Goal: Task Accomplishment & Management: Use online tool/utility

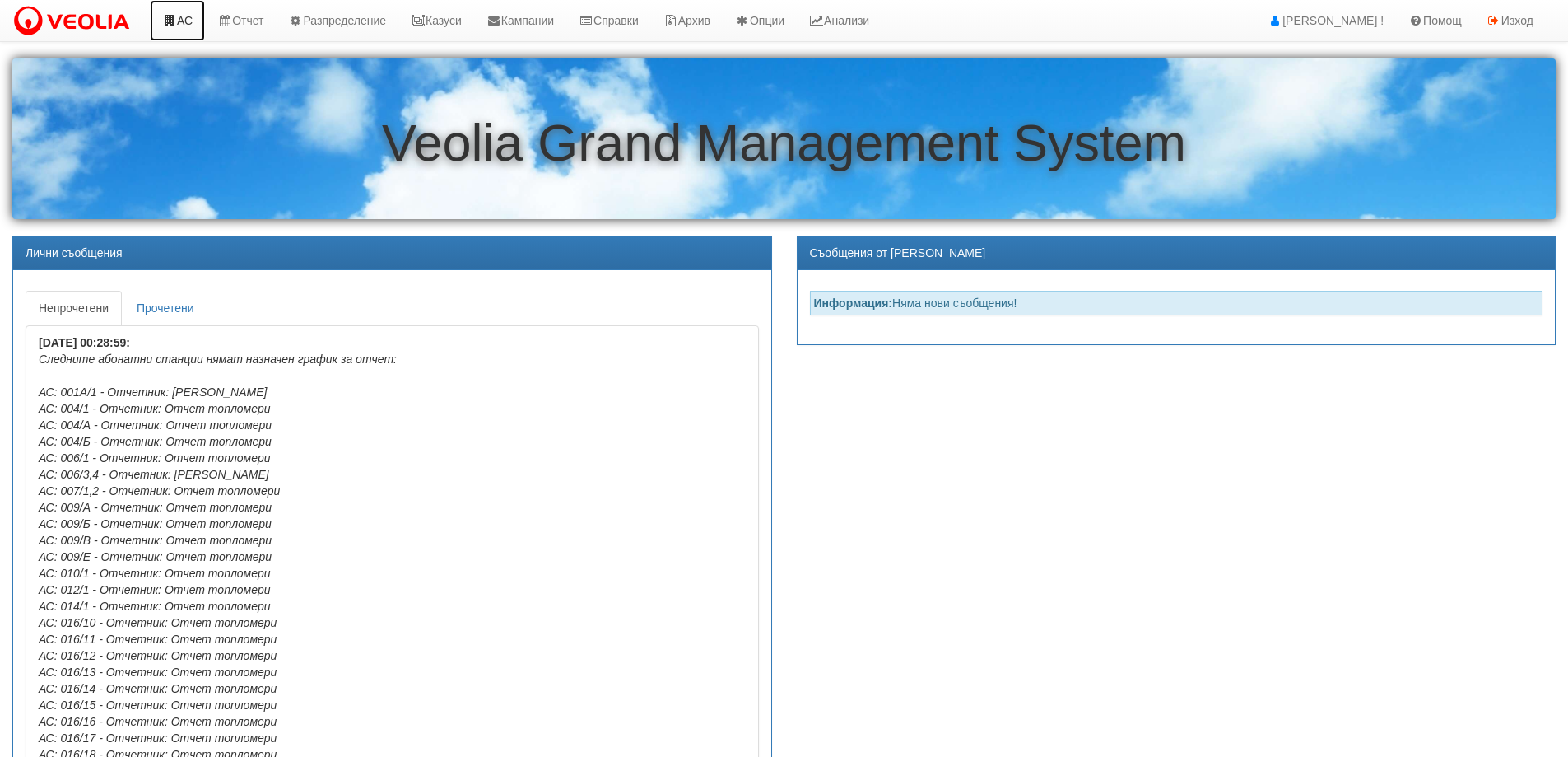
click at [181, 18] on link "АС" at bounding box center [178, 21] width 55 height 41
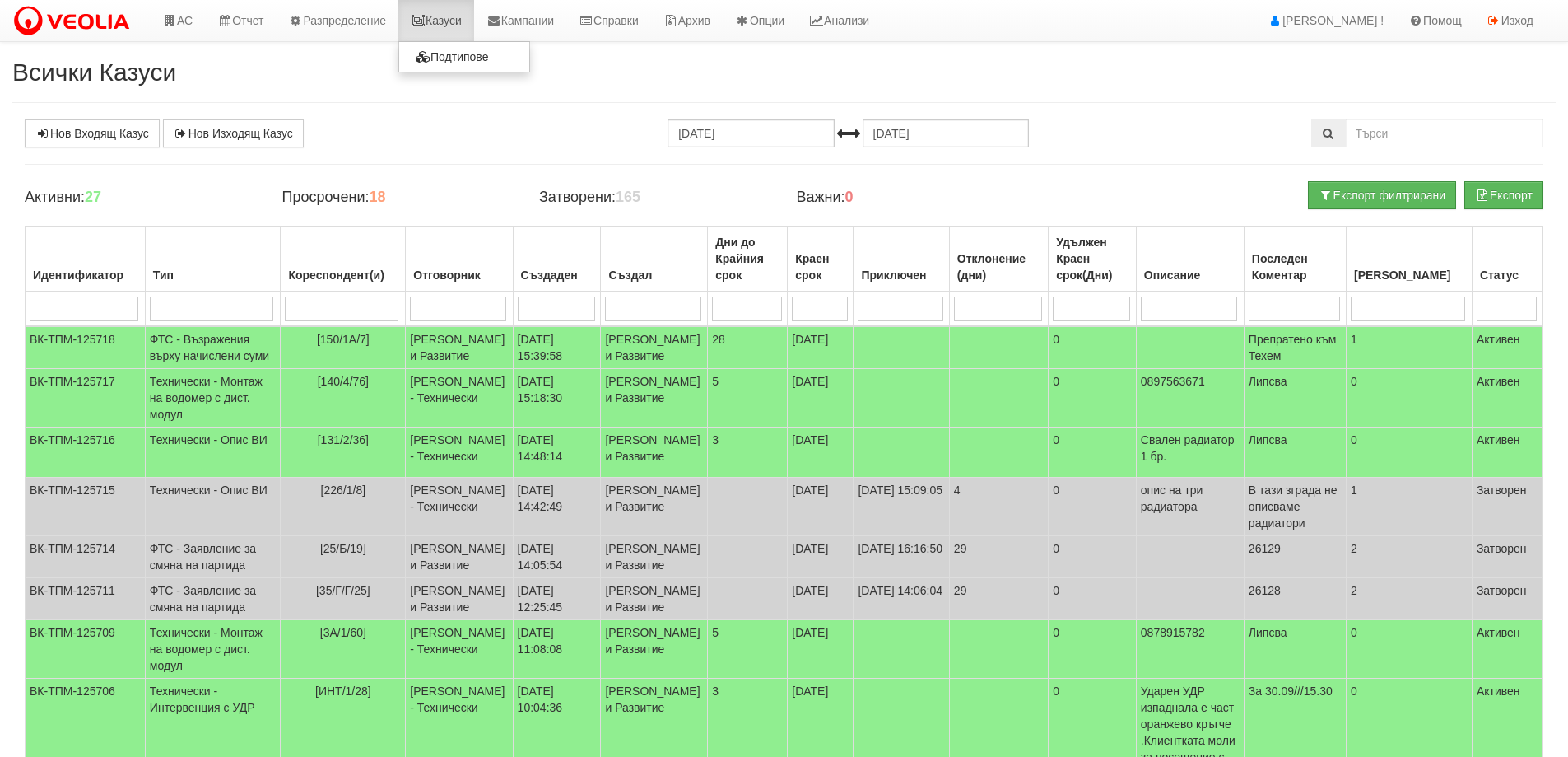
click at [450, 20] on link "Казуси" at bounding box center [436, 21] width 76 height 41
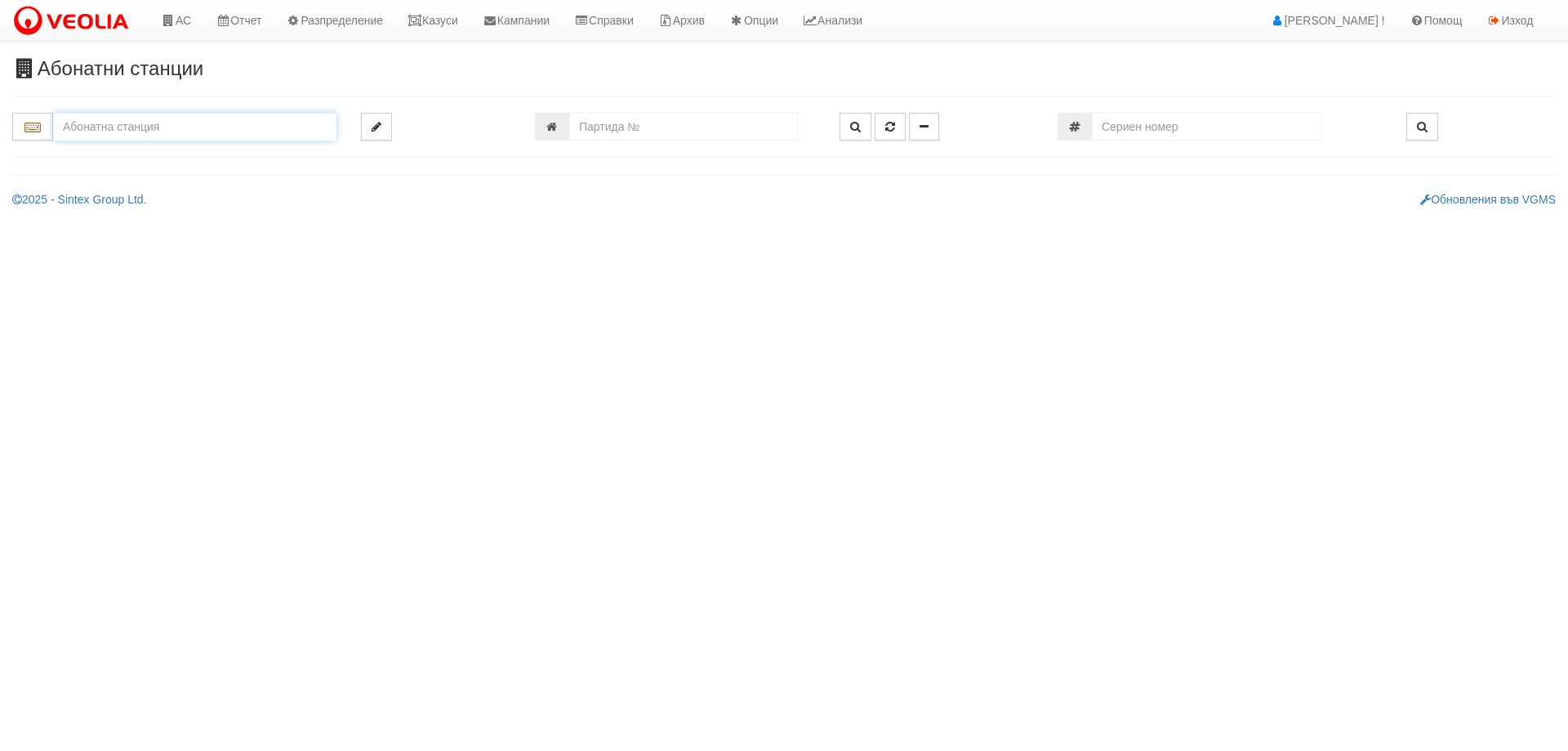
click at [246, 130] on input "text" at bounding box center [195, 127] width 283 height 28
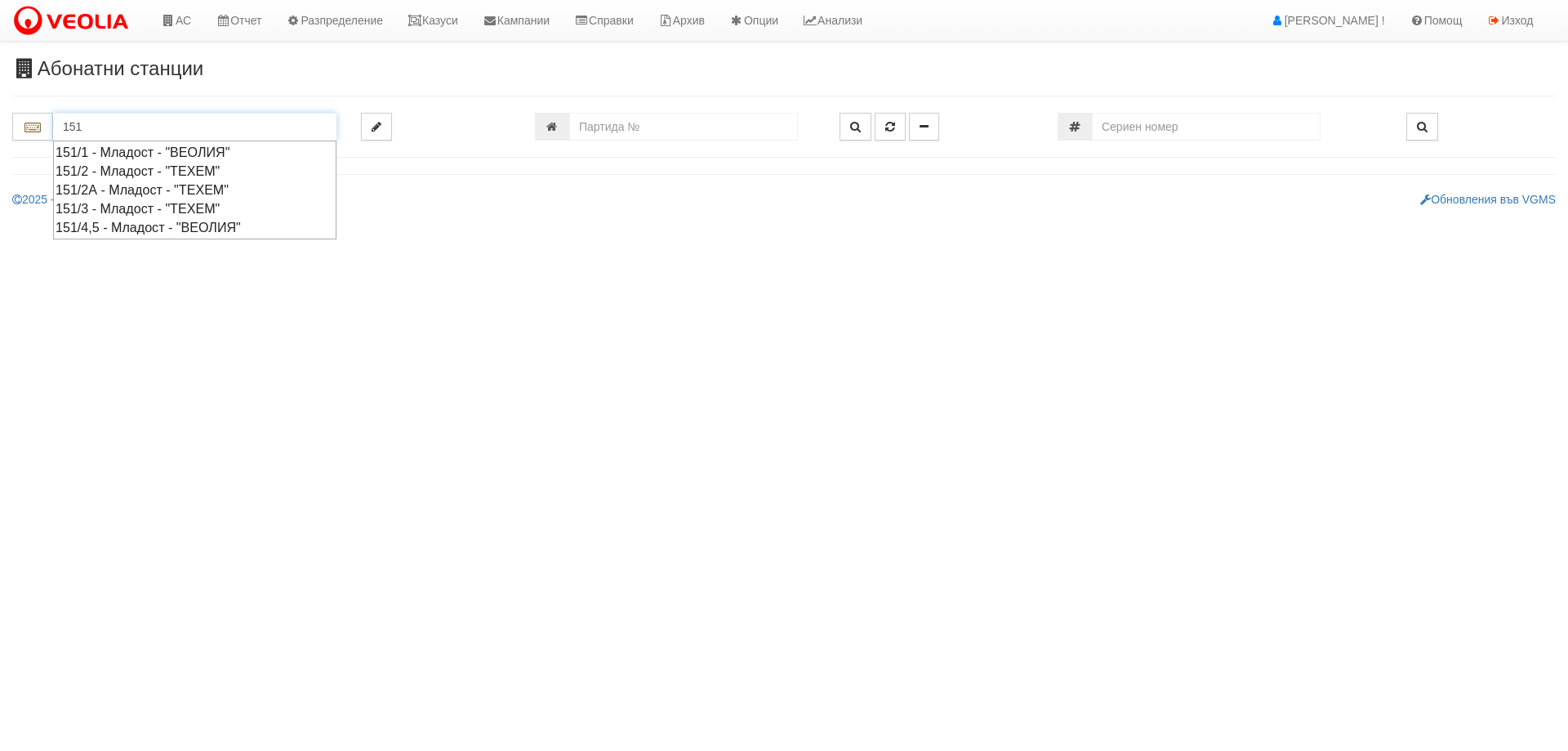
click at [134, 169] on div "151/2 - Младост - "ТЕХЕМ"" at bounding box center [195, 170] width 279 height 19
type input "151/2 - Младост - "ТЕХЕМ""
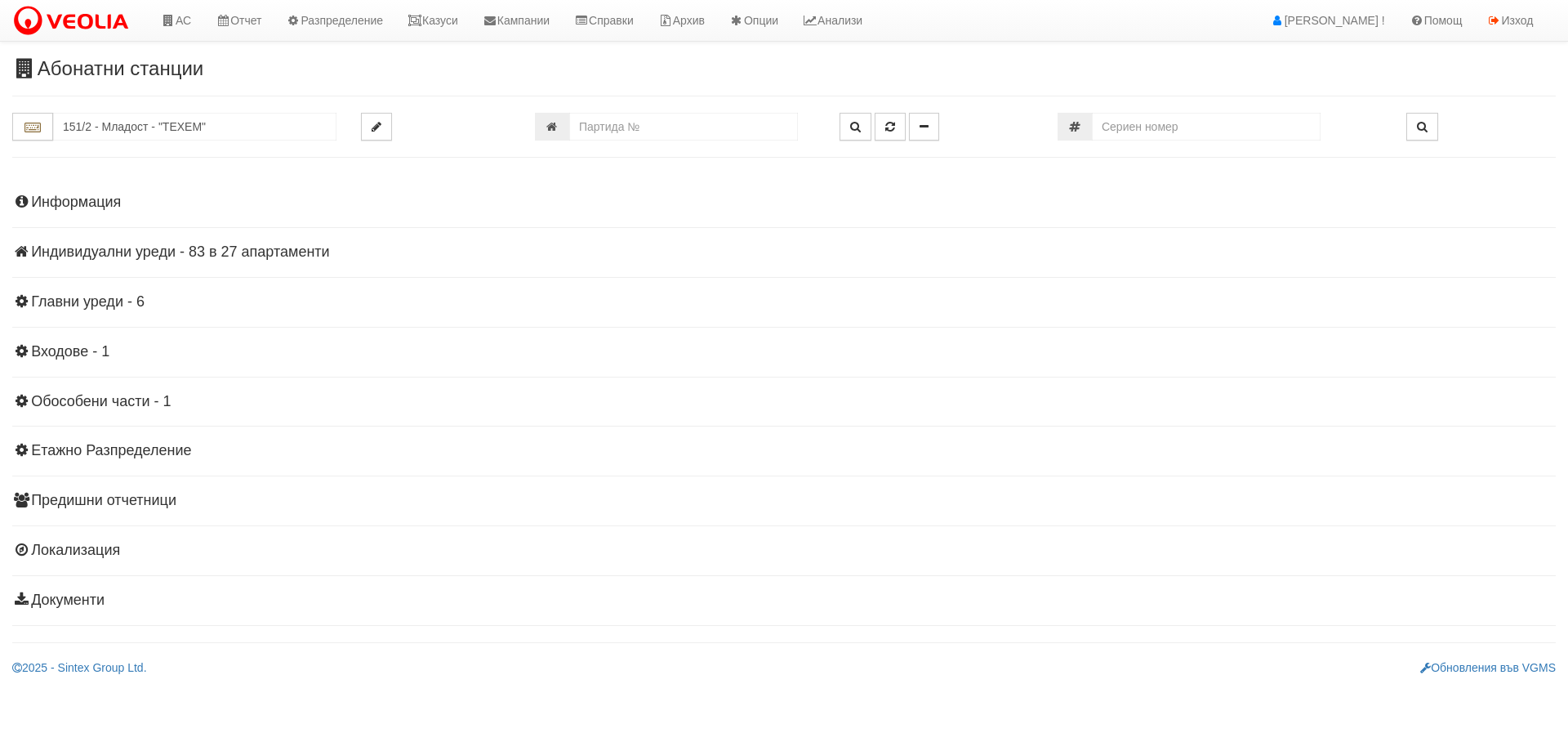
click at [300, 243] on div "Информация Параметри Брой Апартаменти: 27 Ползватели 08/2025 63 % 0 % 54" at bounding box center [784, 399] width 1544 height 451
drag, startPoint x: 278, startPoint y: 250, endPoint x: 254, endPoint y: 282, distance: 40.0
click at [278, 251] on h4 "Индивидуални уреди - 83 в 27 апартаменти" at bounding box center [784, 252] width 1544 height 17
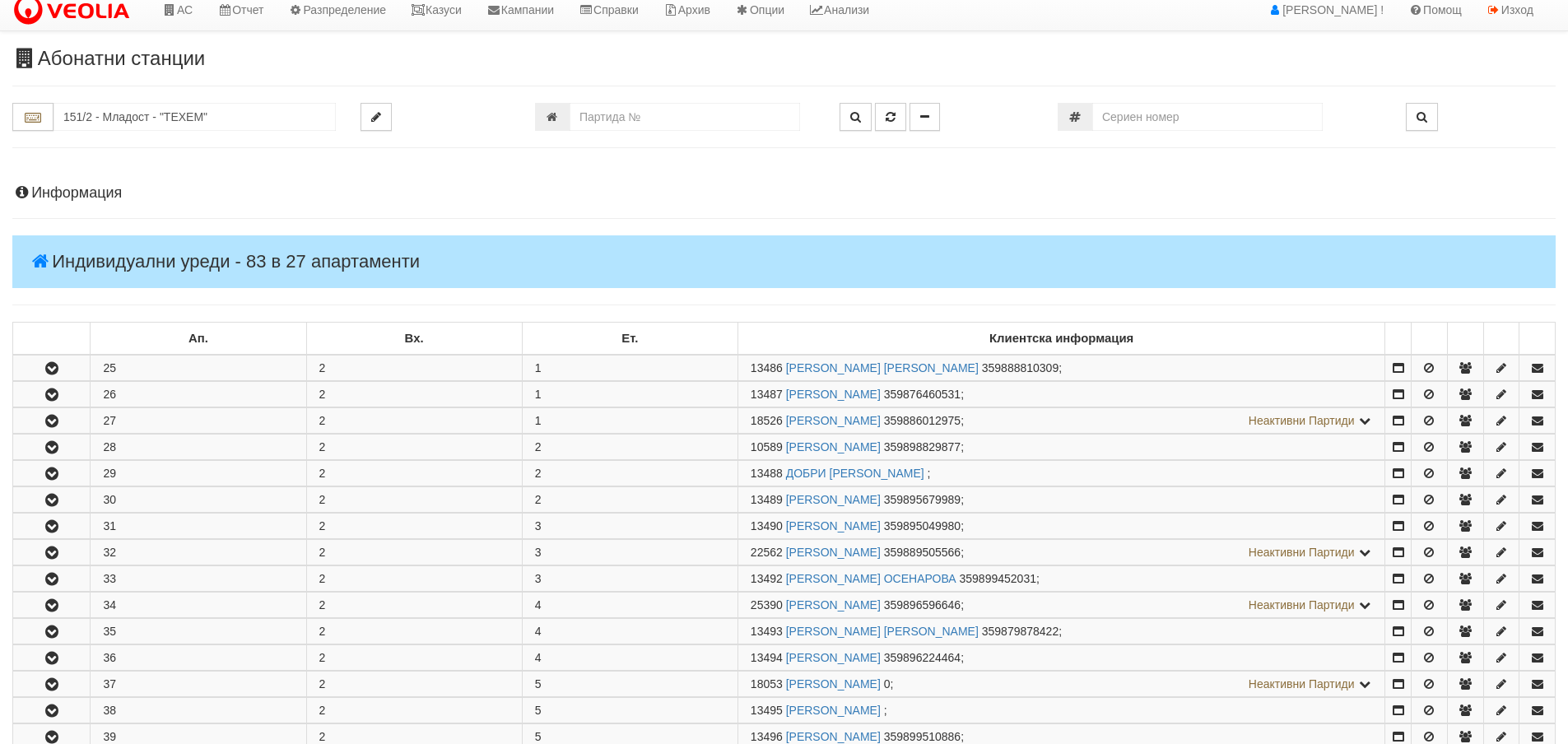
scroll to position [411, 0]
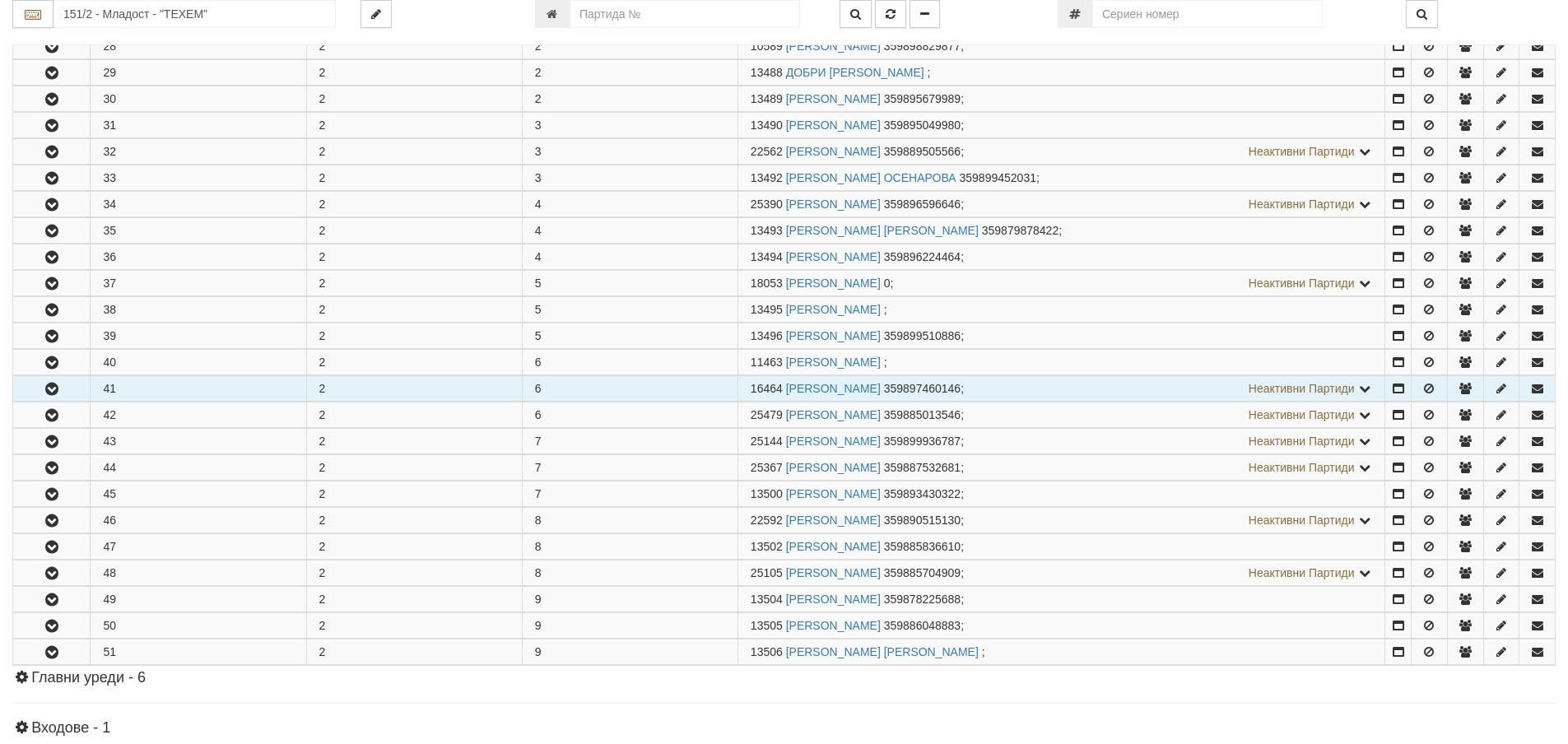
click at [46, 389] on icon "button" at bounding box center [52, 390] width 20 height 12
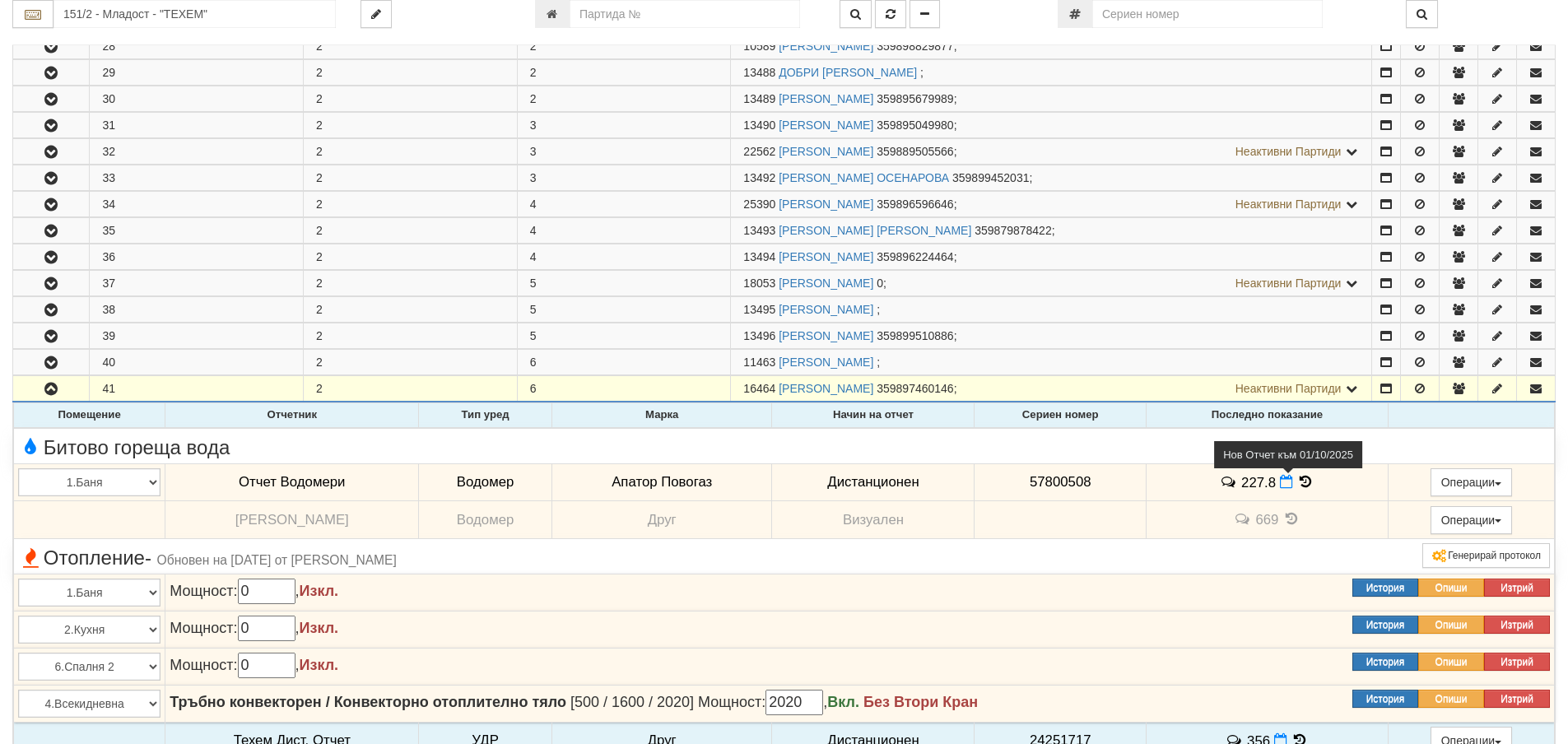
click at [1283, 486] on icon at bounding box center [1285, 482] width 13 height 14
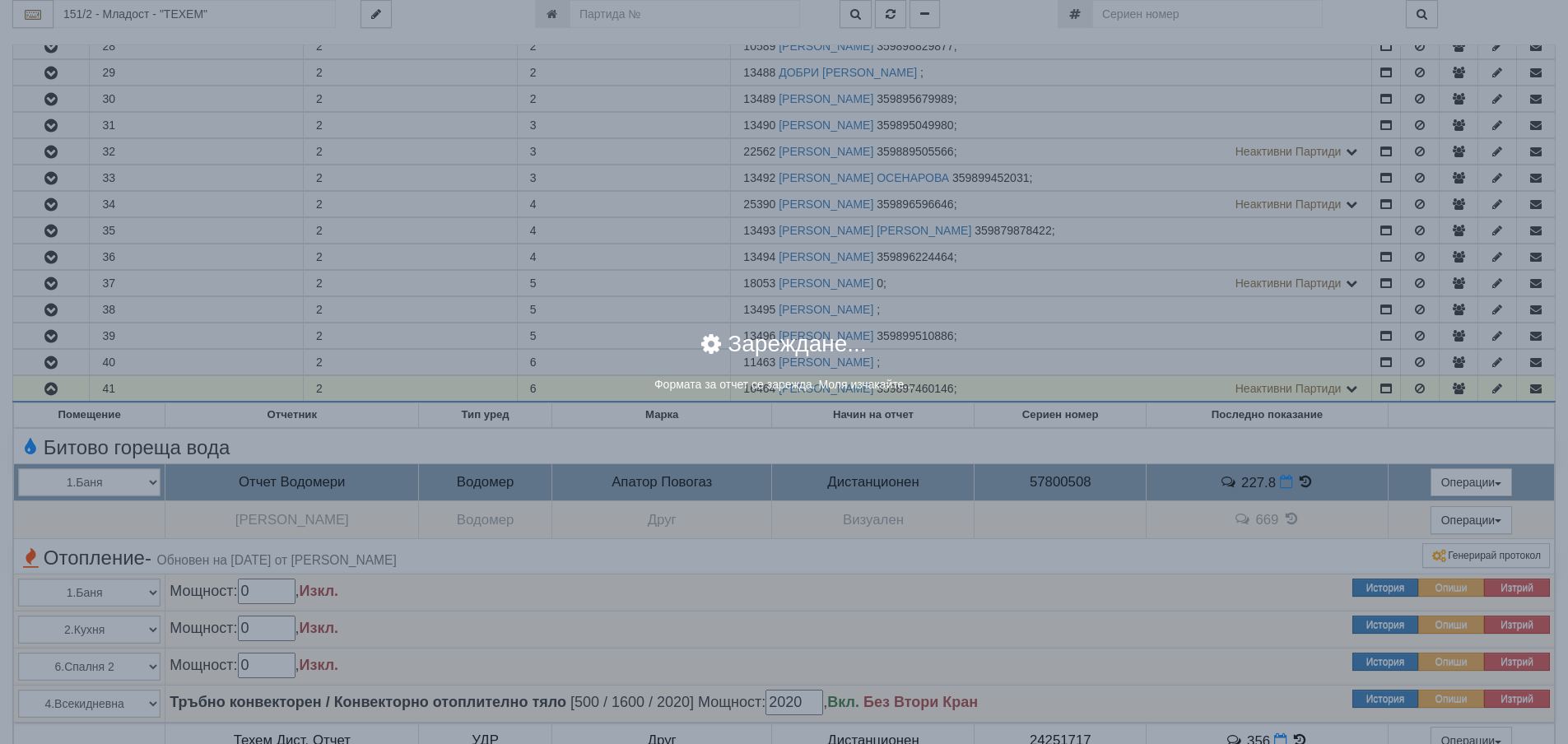
select select "8ac75930-9bfd-e511-80be-8d5a1dced85a"
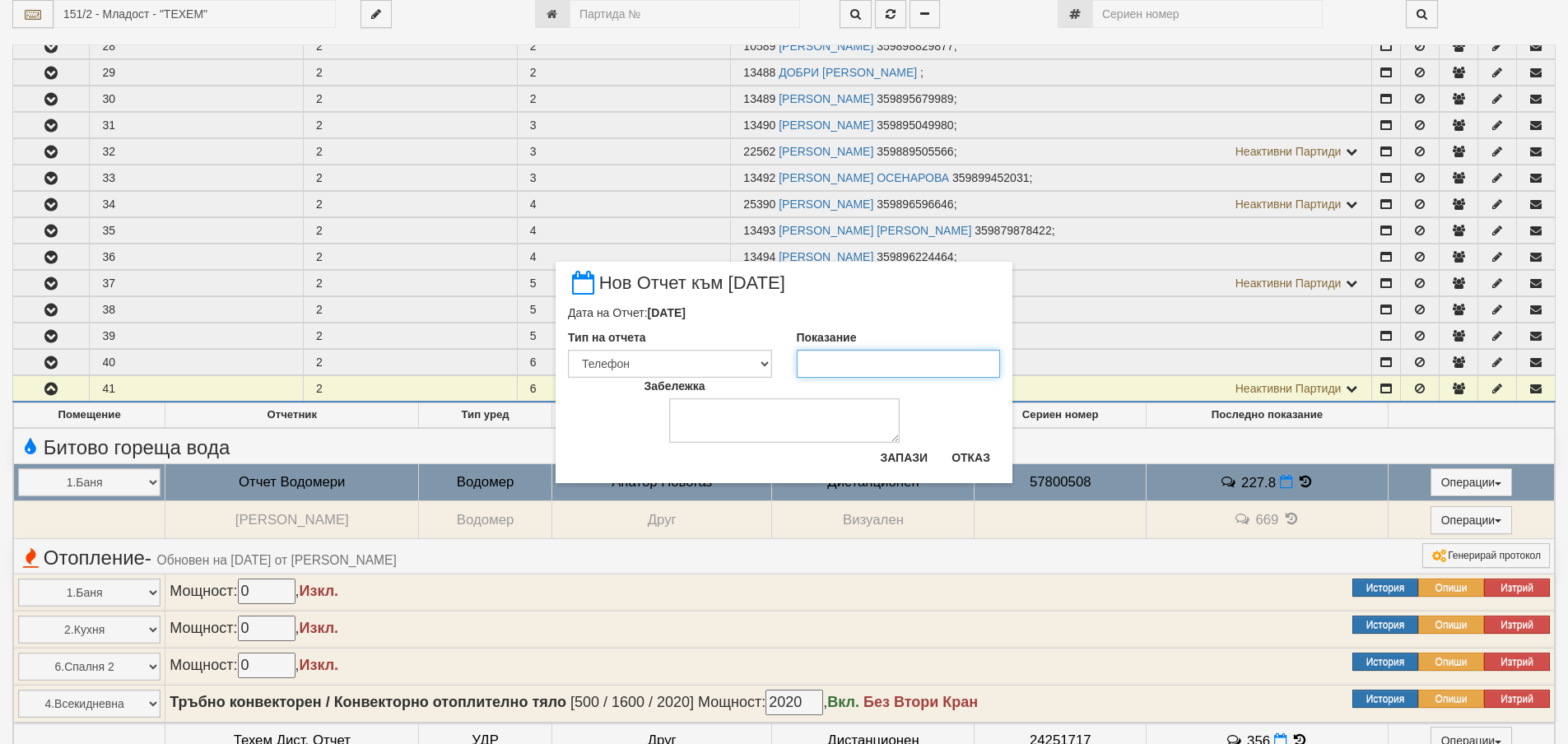
click at [897, 368] on input "Показание" at bounding box center [899, 363] width 204 height 28
type input "228.8"
click at [912, 452] on button "Запази" at bounding box center [904, 457] width 68 height 27
